Goal: Task Accomplishment & Management: Manage account settings

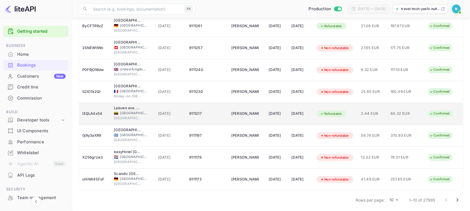
click at [357, 117] on td "Refundable" at bounding box center [335, 114] width 44 height 22
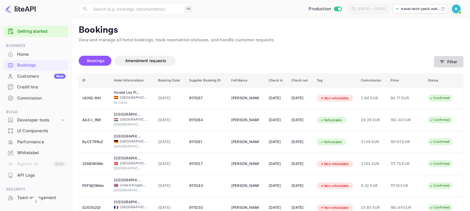
click at [444, 60] on icon "button" at bounding box center [442, 62] width 6 height 6
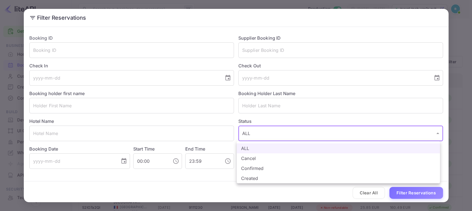
click at [262, 133] on body "Getting started Business Home Bookings Customers New Credit line Commission Bui…" at bounding box center [236, 164] width 472 height 329
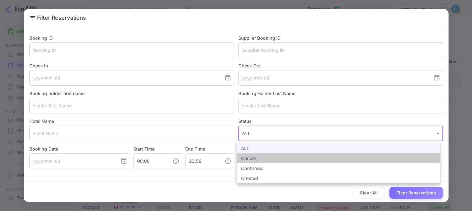
click at [257, 161] on li "Cancel" at bounding box center [338, 158] width 203 height 10
type input "CANCELLED"
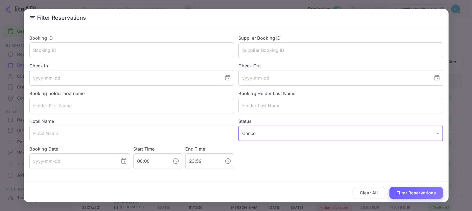
click at [406, 194] on button "Filter Reservations" at bounding box center [417, 193] width 54 height 12
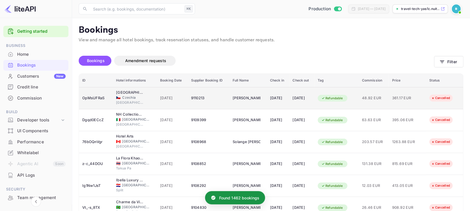
click at [406, 97] on span "361.17 EUR" at bounding box center [406, 98] width 28 height 6
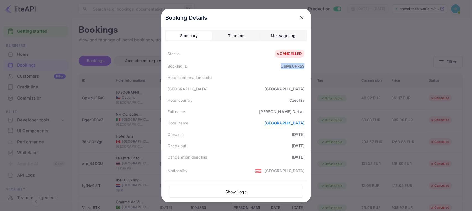
drag, startPoint x: 280, startPoint y: 66, endPoint x: 305, endPoint y: 67, distance: 24.9
click at [305, 67] on div "Booking ID OpMsUFRaS" at bounding box center [236, 65] width 143 height 11
copy div "OpMsUFRaS"
click at [302, 17] on icon "close" at bounding box center [302, 18] width 6 height 6
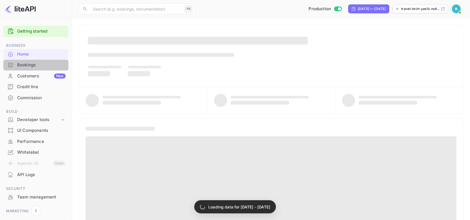
click at [44, 62] on div "Bookings" at bounding box center [41, 65] width 48 height 6
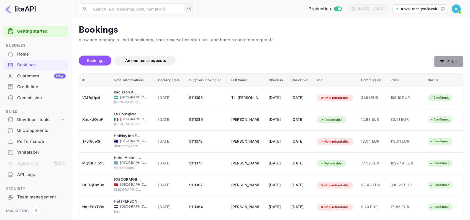
click at [445, 59] on button "Filter" at bounding box center [448, 61] width 29 height 11
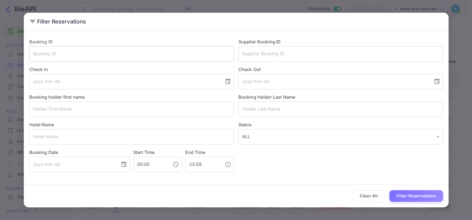
click at [151, 50] on input "text" at bounding box center [131, 53] width 205 height 15
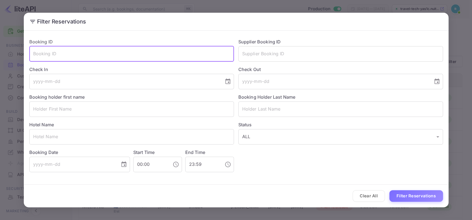
paste input "oxW-CP0fM"
type input "oxW-CP0fM"
click at [409, 191] on button "Filter Reservations" at bounding box center [417, 196] width 54 height 12
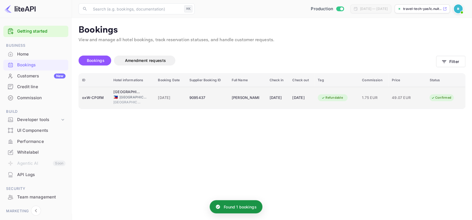
click at [343, 97] on div "Refundable" at bounding box center [332, 97] width 29 height 7
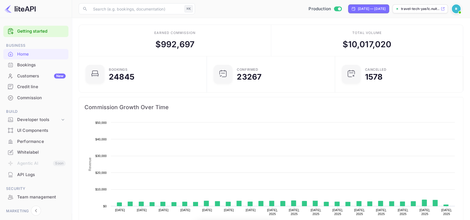
scroll to position [87, 122]
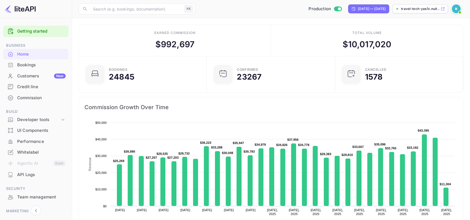
click at [458, 7] on img at bounding box center [455, 8] width 9 height 9
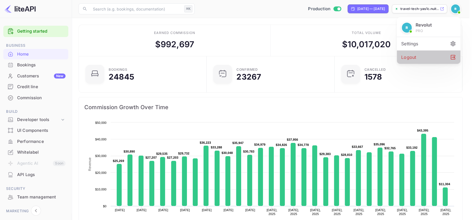
click at [428, 56] on div "Logout" at bounding box center [429, 57] width 64 height 13
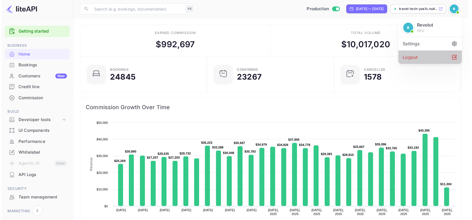
scroll to position [3, 3]
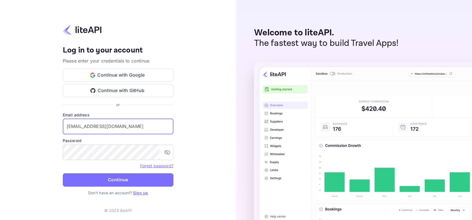
click at [107, 125] on input "[EMAIL_ADDRESS][DOMAIN_NAME]" at bounding box center [118, 126] width 111 height 15
type input "[EMAIL_ADDRESS][DOMAIN_NAME]"
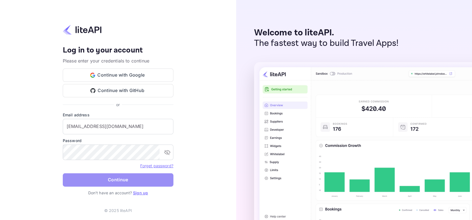
click at [104, 179] on button "Continue" at bounding box center [118, 180] width 111 height 13
